Goal: Check status: Check status

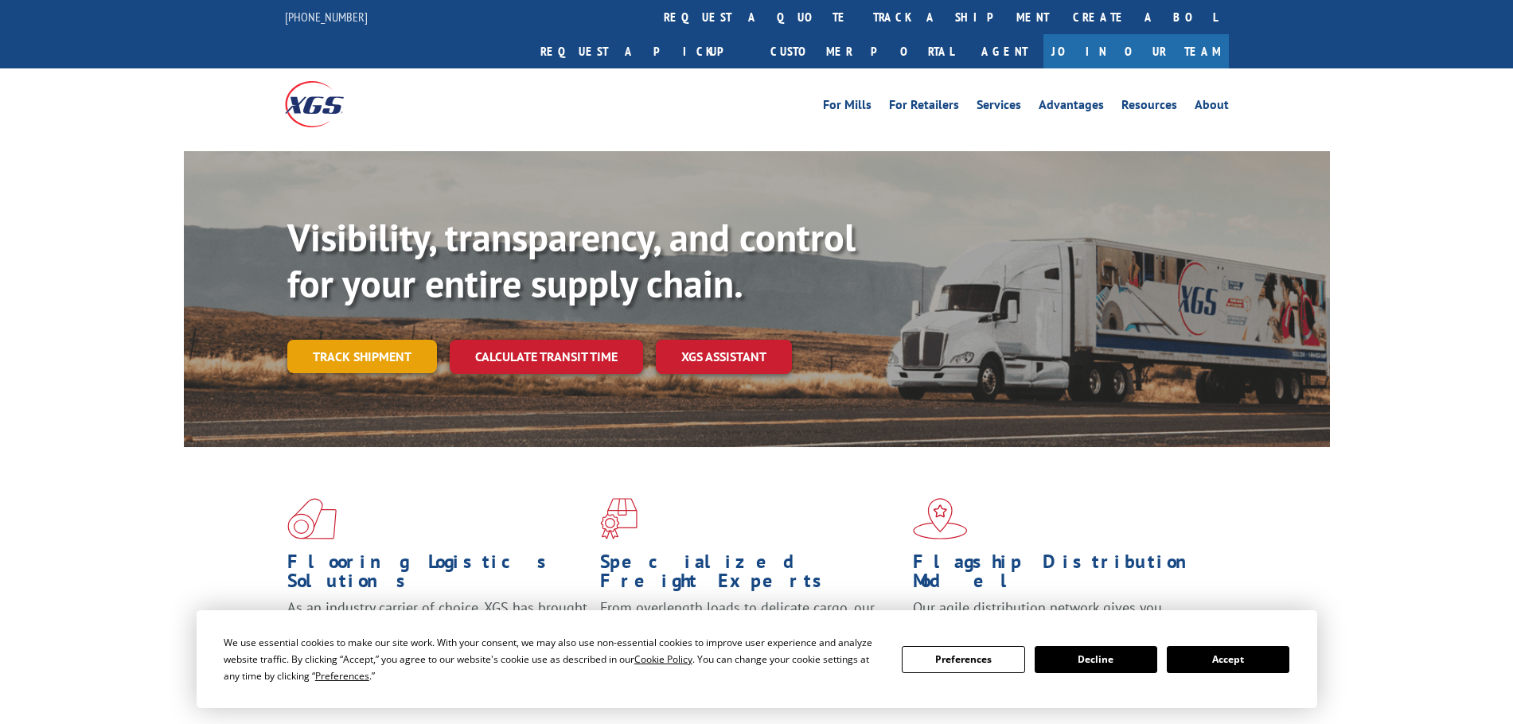
click at [392, 340] on link "Track shipment" at bounding box center [362, 356] width 150 height 33
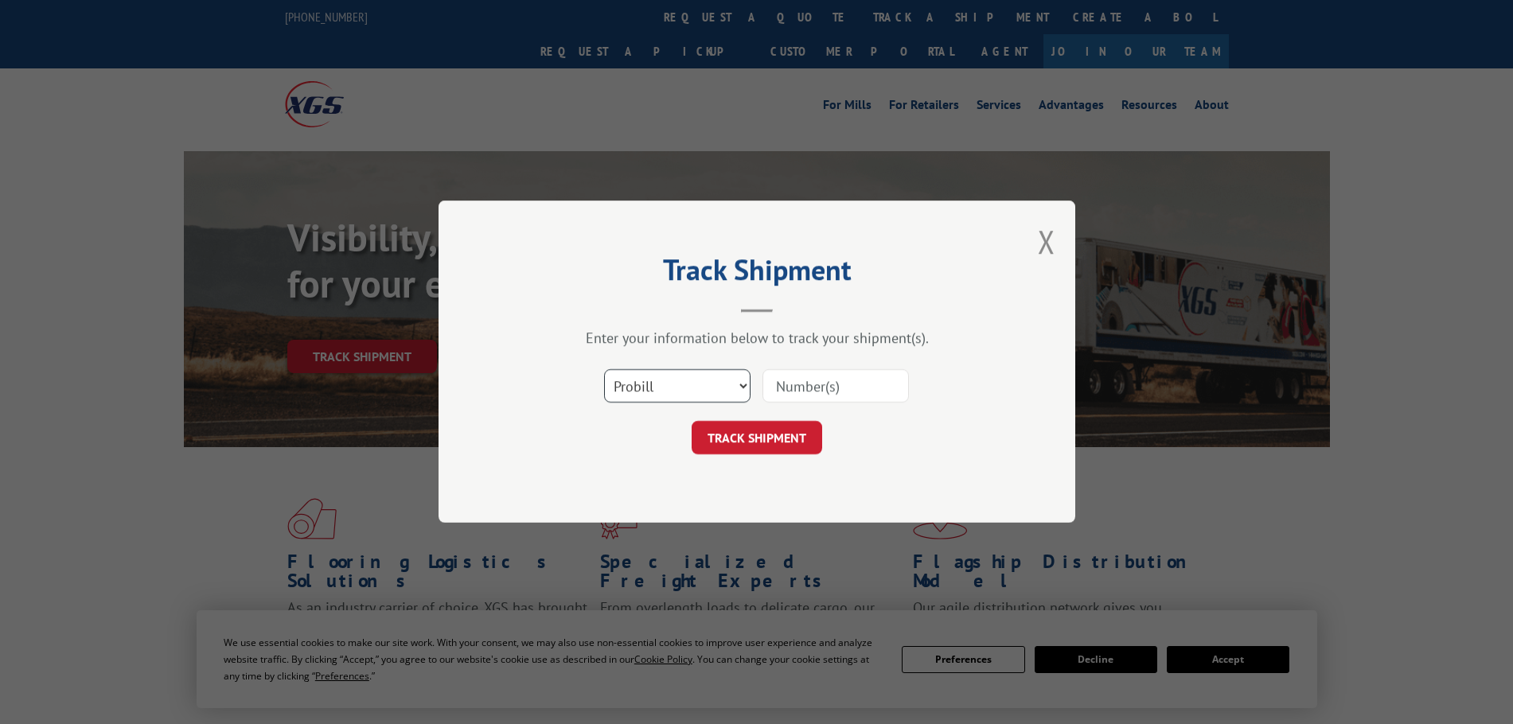
click at [696, 374] on select "Select category... Probill BOL PO" at bounding box center [677, 386] width 146 height 33
select select "bol"
click at [604, 370] on select "Select category... Probill BOL PO" at bounding box center [677, 386] width 146 height 33
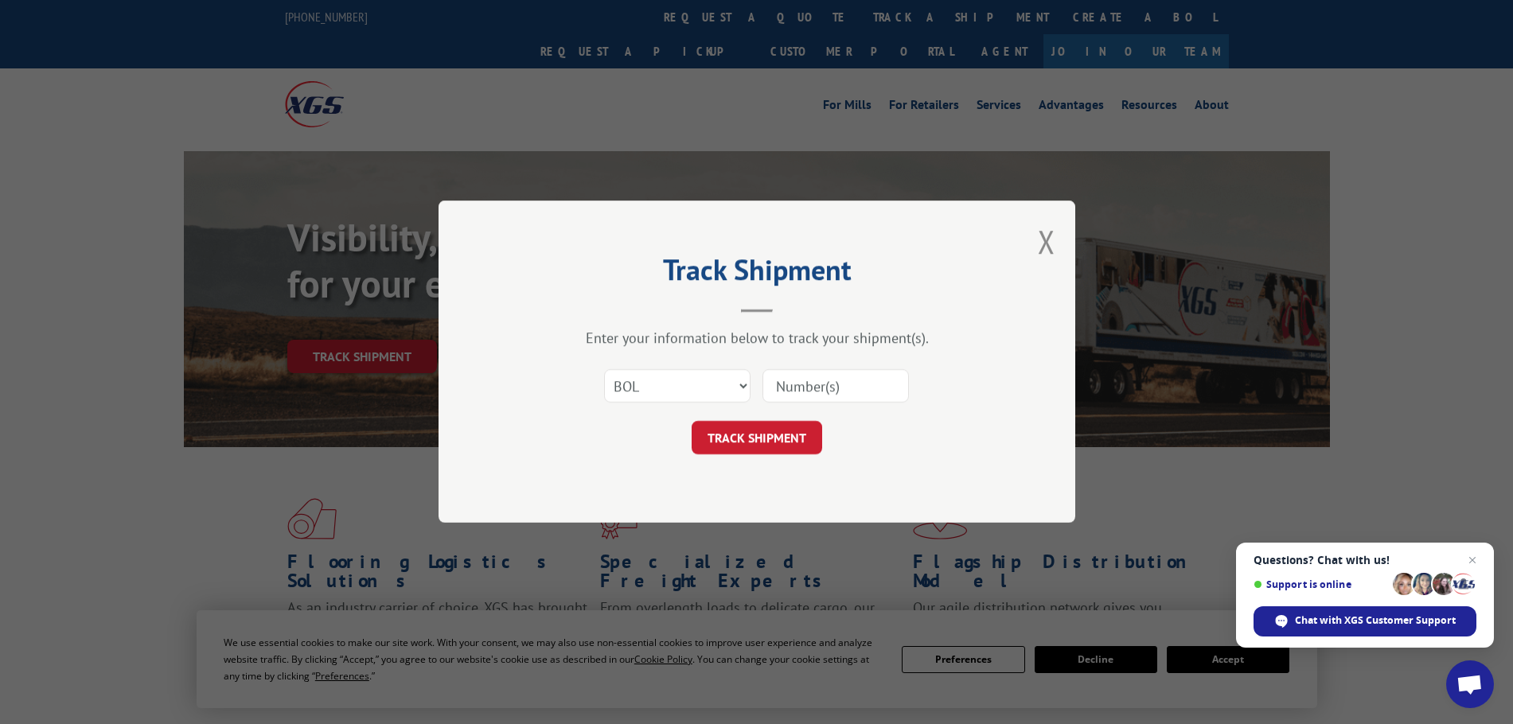
paste input "07332592705490484"
type input "07332592705490484"
click at [769, 442] on button "TRACK SHIPMENT" at bounding box center [757, 438] width 131 height 33
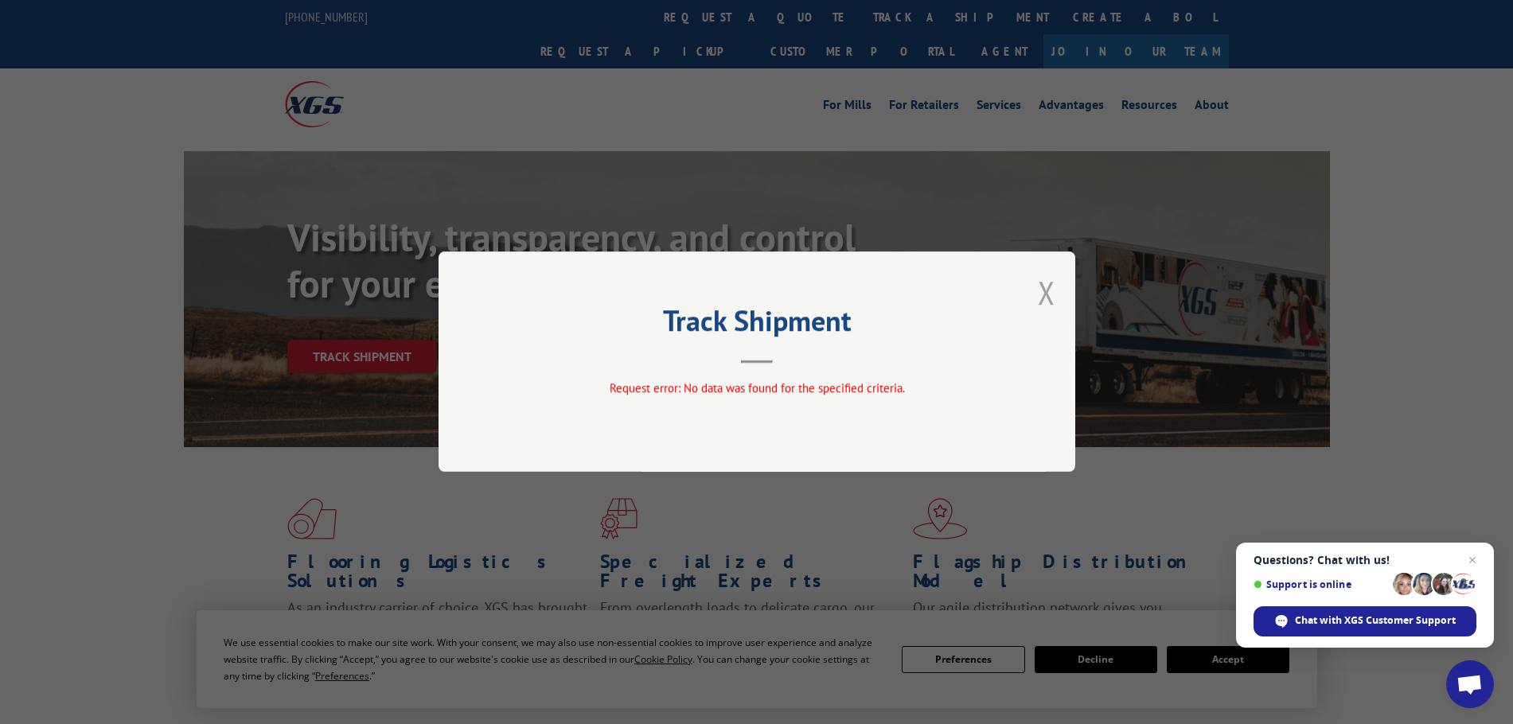
click at [1054, 303] on button "Close modal" at bounding box center [1047, 292] width 18 height 42
